Goal: Obtain resource: Download file/media

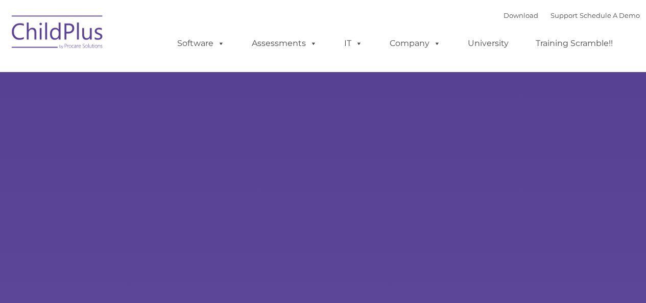
type input ""
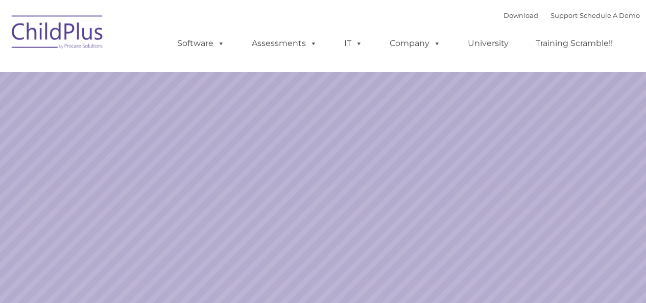
select select "MEDIUM"
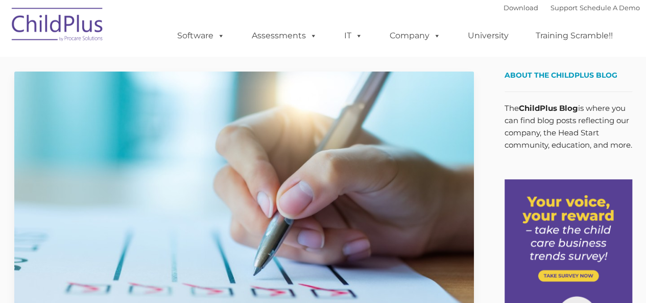
type input ""
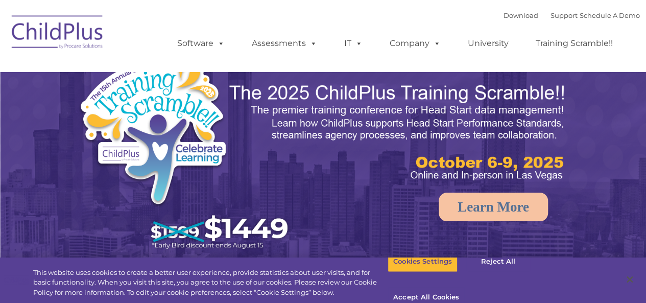
select select "MEDIUM"
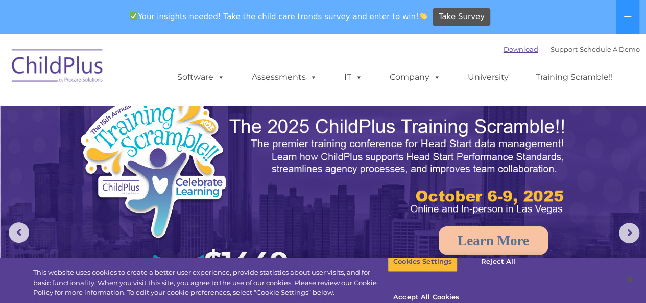
click at [503, 47] on link "Download" at bounding box center [520, 49] width 35 height 8
